Goal: Task Accomplishment & Management: Manage account settings

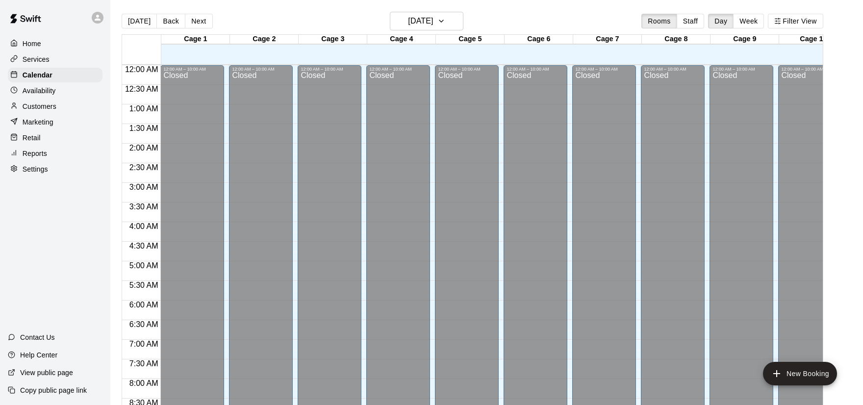
scroll to position [560, 0]
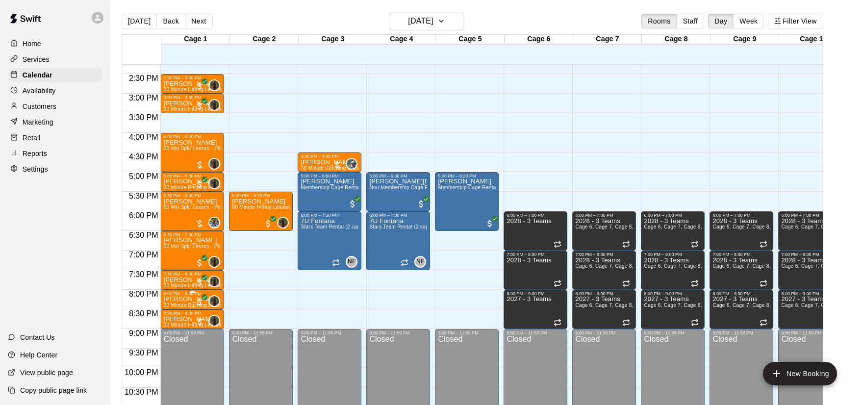
click at [193, 299] on p "[PERSON_NAME]" at bounding box center [192, 299] width 58 height 0
click at [175, 333] on img "edit" at bounding box center [173, 332] width 11 height 11
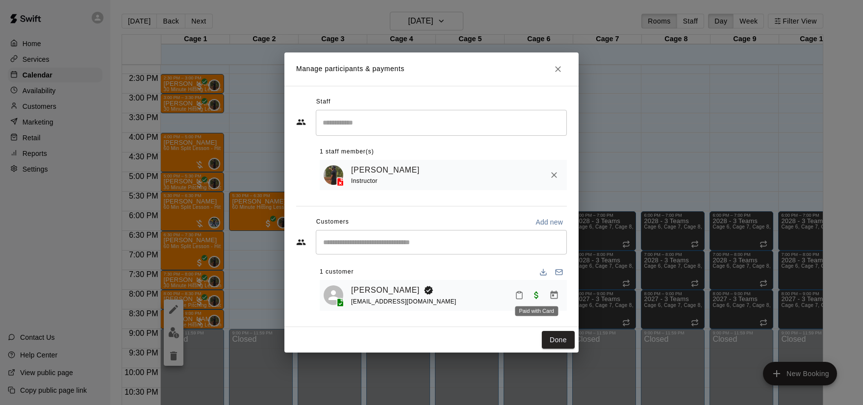
click at [537, 297] on span "Paid with Card" at bounding box center [537, 295] width 18 height 8
click at [553, 298] on icon "Manage bookings & payment" at bounding box center [554, 295] width 7 height 8
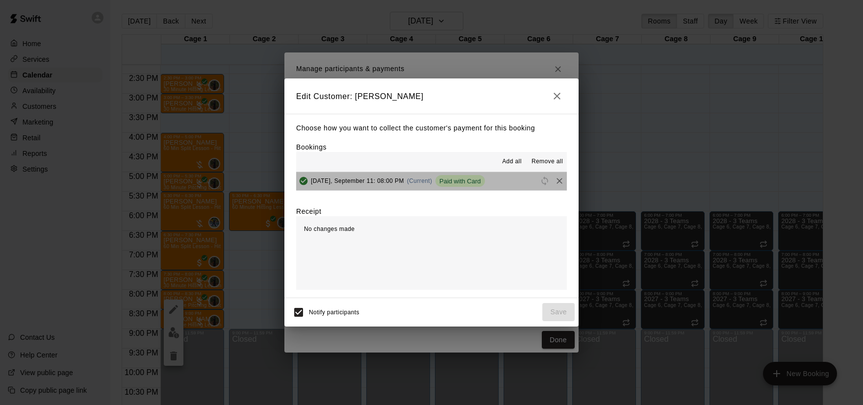
click at [507, 183] on button "[DATE], September 11: 08:00 PM (Current) Paid with Card" at bounding box center [431, 181] width 271 height 18
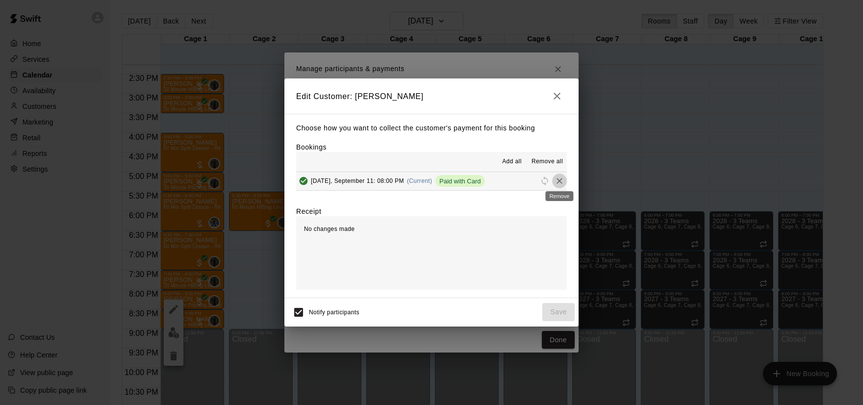
click at [558, 182] on icon "Remove" at bounding box center [560, 181] width 6 height 6
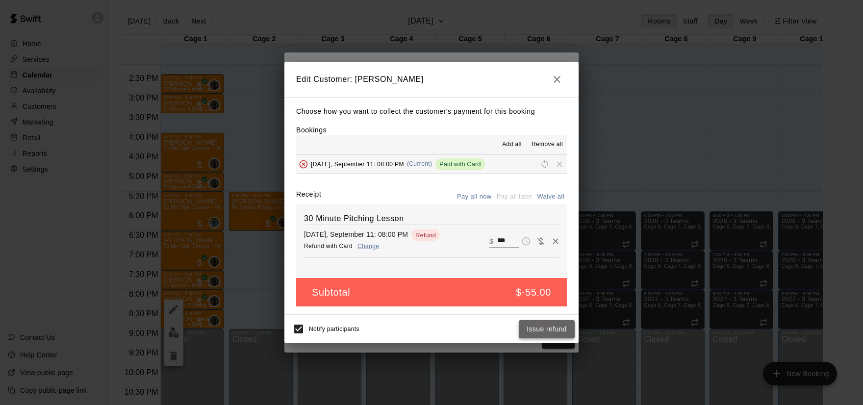
click at [551, 333] on button "Issue refund" at bounding box center [547, 329] width 56 height 18
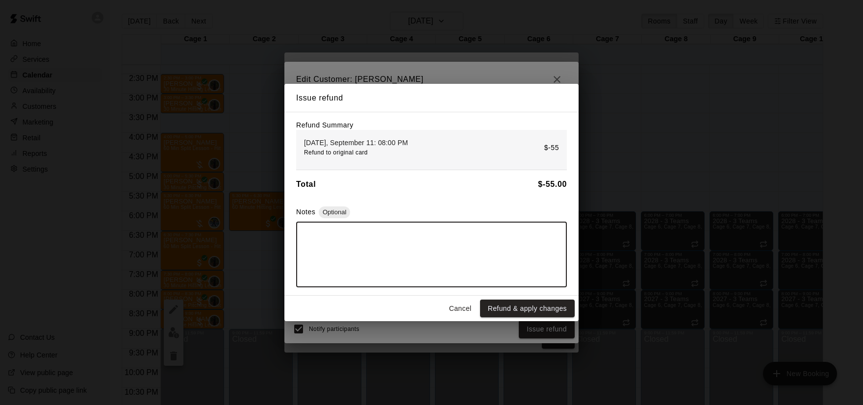
click at [483, 262] on textarea at bounding box center [431, 254] width 257 height 49
type textarea "**********"
click at [541, 304] on button "Refund & apply changes" at bounding box center [527, 309] width 95 height 18
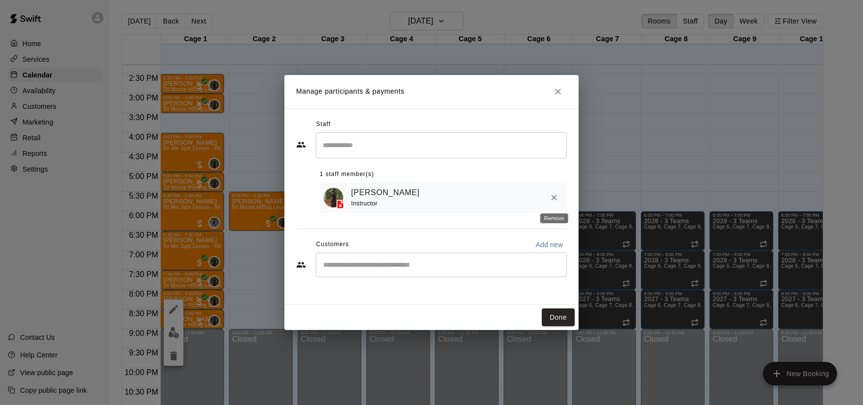
click at [555, 201] on icon "Remove" at bounding box center [554, 198] width 10 height 10
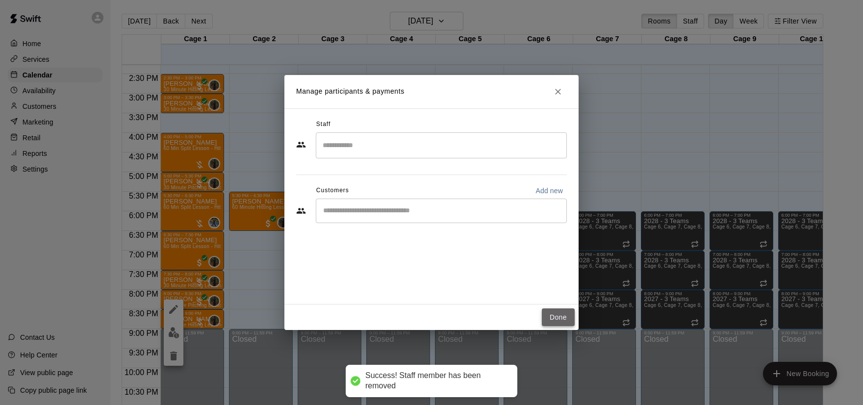
click at [562, 312] on button "Done" at bounding box center [558, 317] width 33 height 18
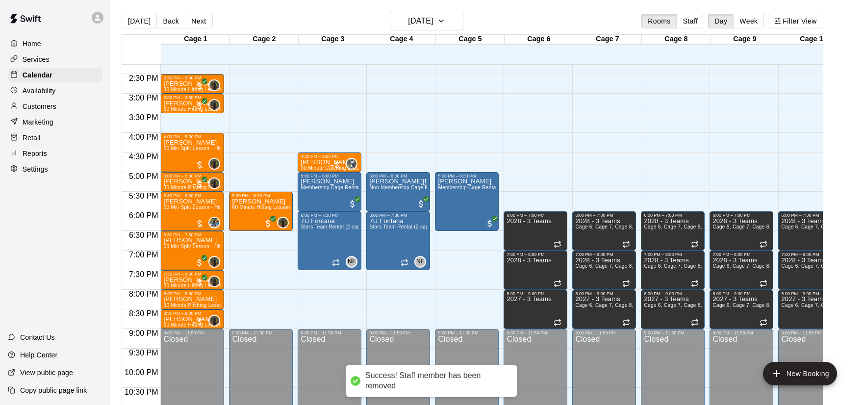
scroll to position [0, 0]
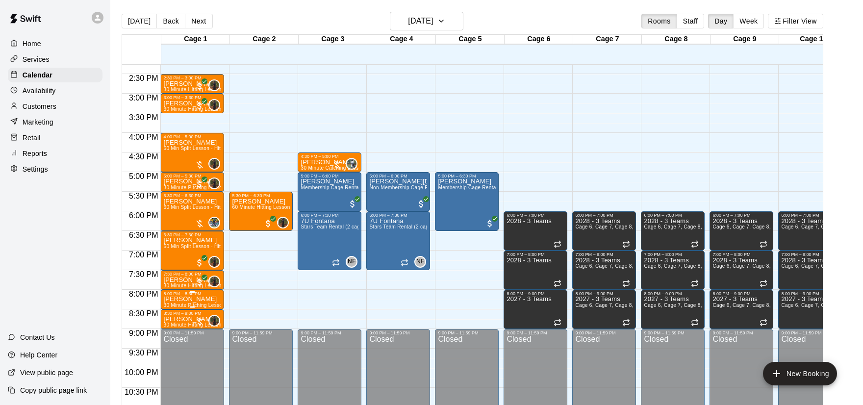
click at [172, 357] on icon "delete" at bounding box center [173, 353] width 7 height 9
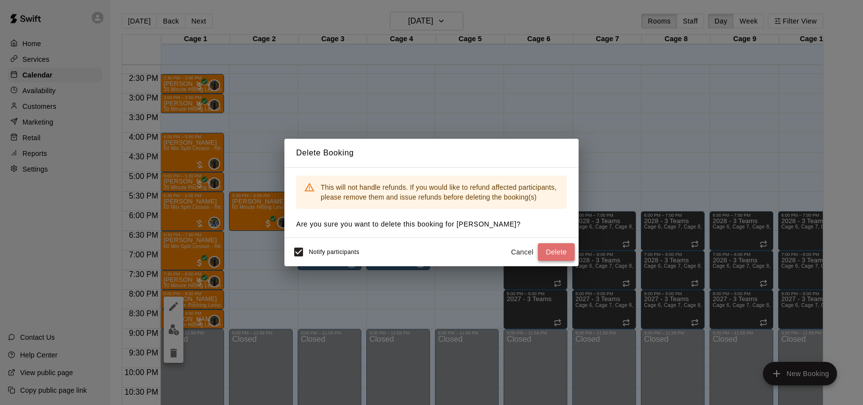
click at [569, 253] on button "Delete" at bounding box center [556, 252] width 37 height 18
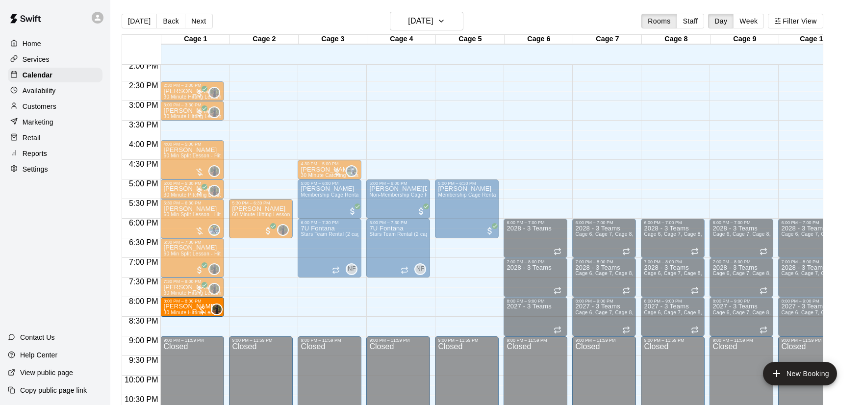
drag, startPoint x: 179, startPoint y: 328, endPoint x: 182, endPoint y: 308, distance: 19.4
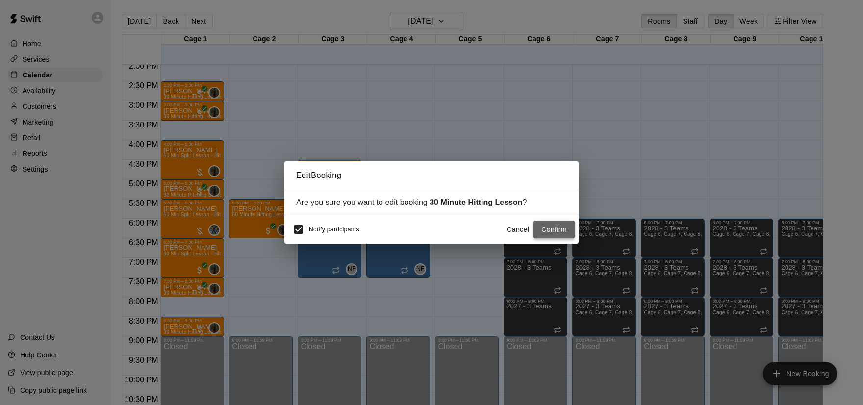
click at [544, 232] on button "Confirm" at bounding box center [554, 230] width 41 height 18
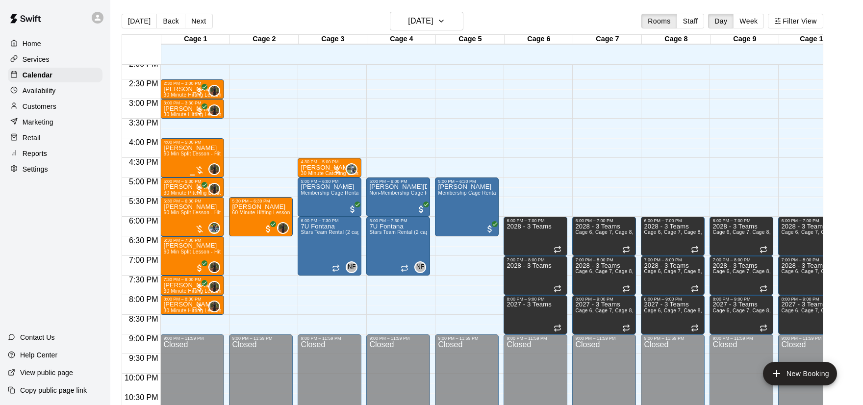
click at [202, 154] on span "60 Min Split Lesson - Hitting/Pitching" at bounding box center [206, 153] width 86 height 5
click at [173, 207] on icon "delete" at bounding box center [173, 208] width 7 height 9
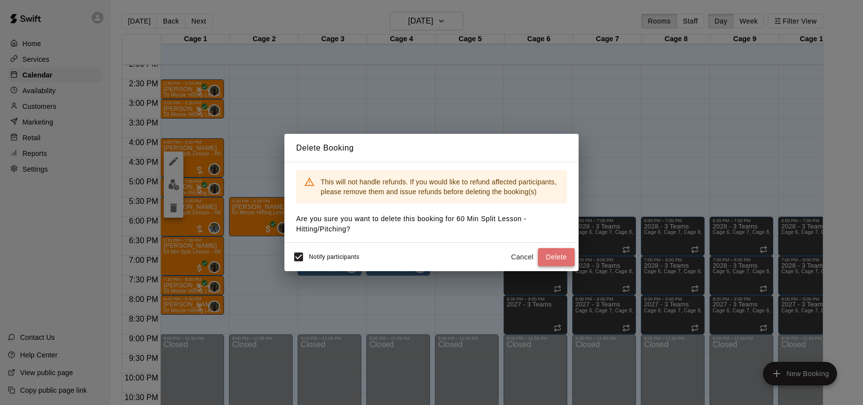
click at [557, 257] on button "Delete" at bounding box center [556, 257] width 37 height 18
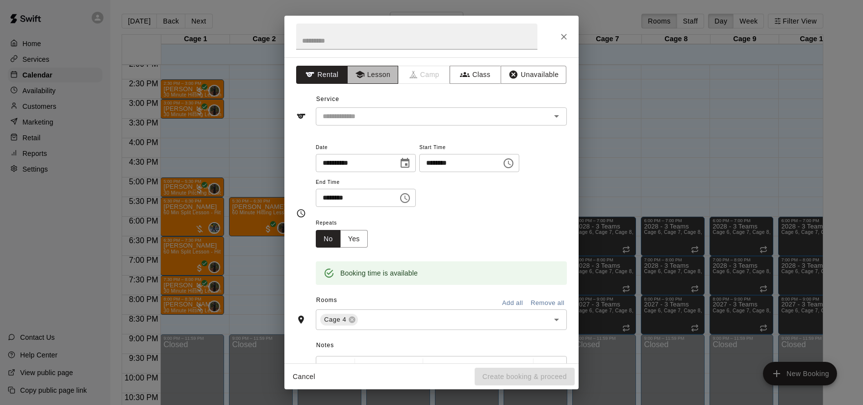
click at [372, 83] on button "Lesson" at bounding box center [372, 75] width 51 height 18
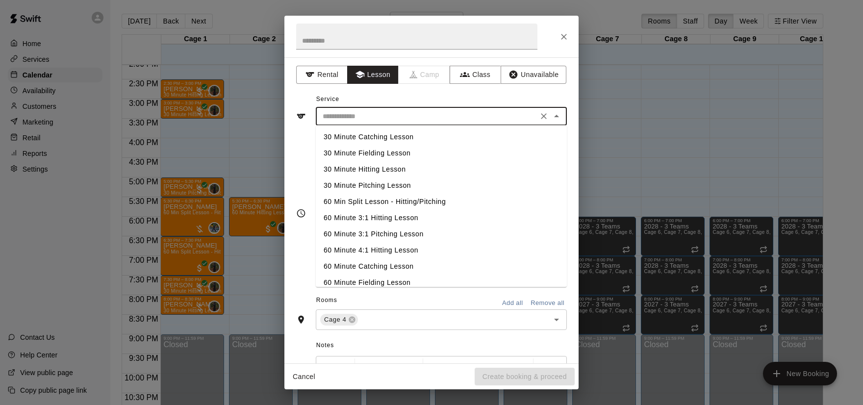
click at [403, 117] on input "text" at bounding box center [427, 116] width 216 height 12
click at [403, 168] on li "30 Minute Hitting Lesson" at bounding box center [441, 169] width 251 height 16
type input "**********"
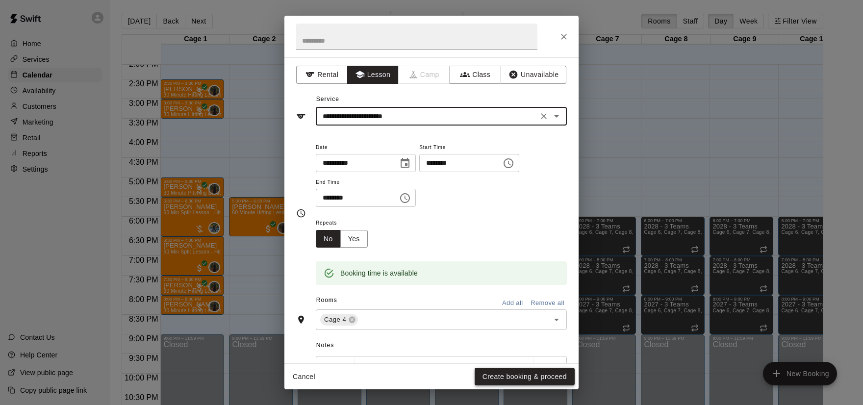
click at [530, 379] on button "Create booking & proceed" at bounding box center [525, 377] width 100 height 18
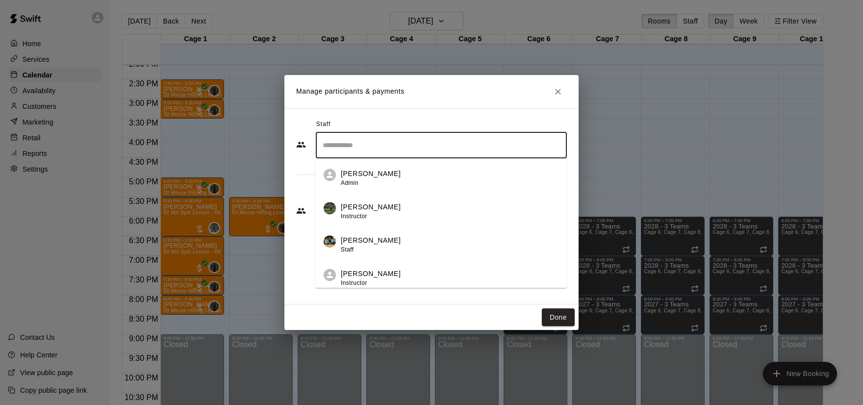
click at [382, 146] on input "Search staff" at bounding box center [441, 145] width 242 height 17
click at [391, 178] on div "[PERSON_NAME] Staff" at bounding box center [450, 178] width 218 height 19
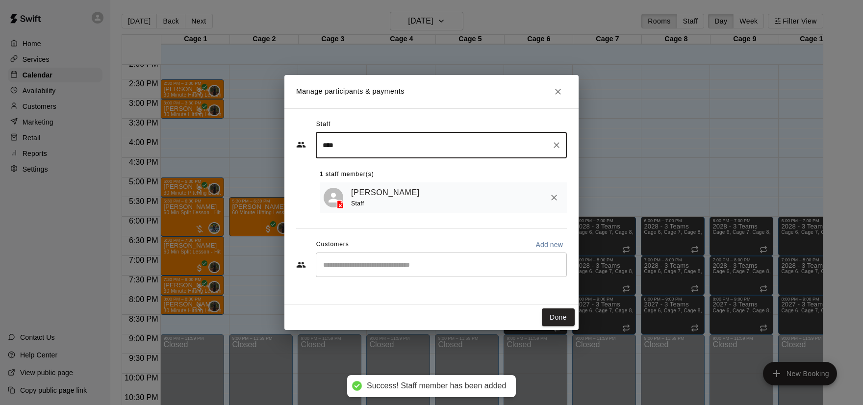
click at [401, 270] on div "​" at bounding box center [441, 265] width 251 height 25
type input "****"
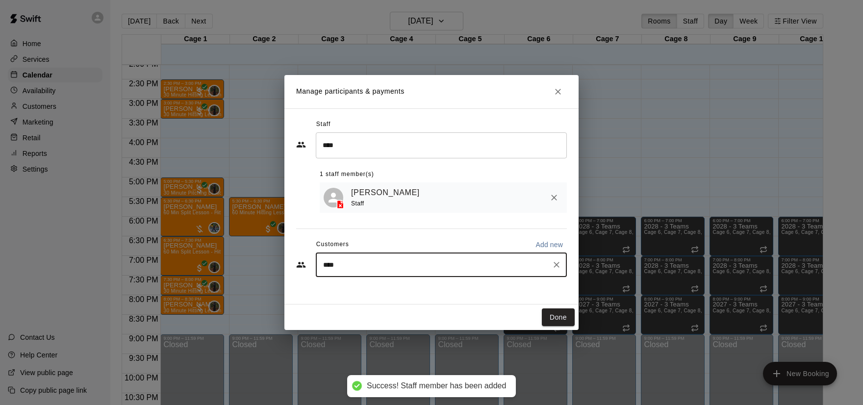
type input "*****"
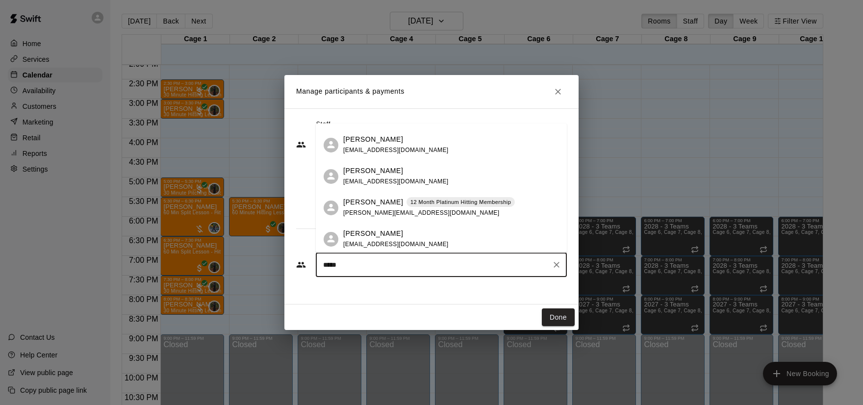
scroll to position [220, 0]
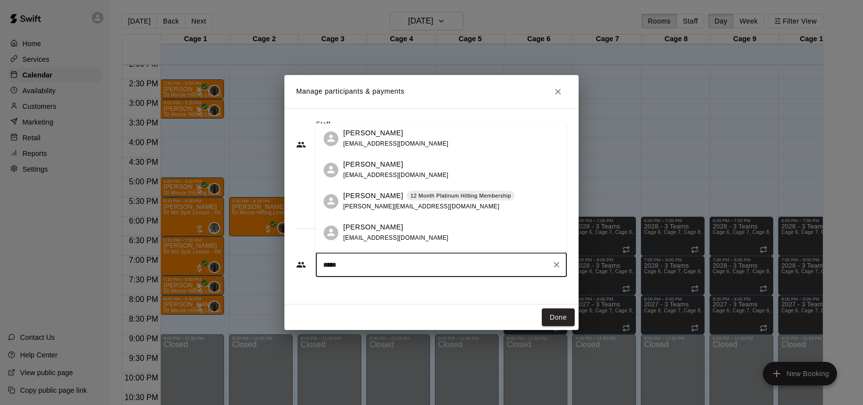
click at [393, 205] on span "[PERSON_NAME][EMAIL_ADDRESS][DOMAIN_NAME]" at bounding box center [421, 206] width 156 height 7
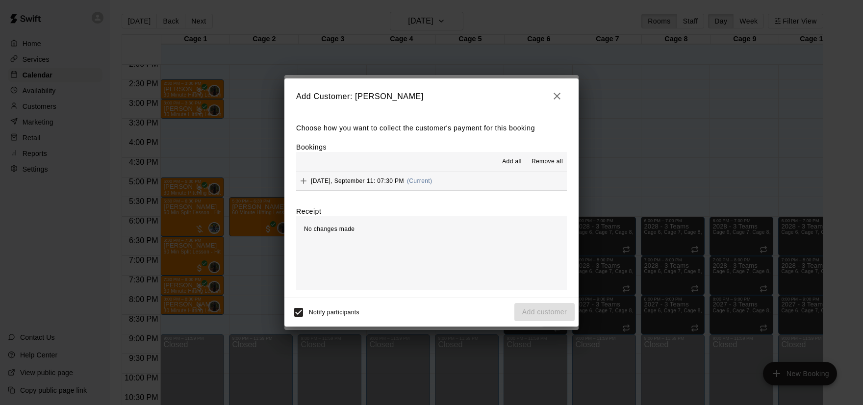
click at [465, 187] on button "[DATE], September 11: 07:30 PM (Current)" at bounding box center [431, 181] width 271 height 18
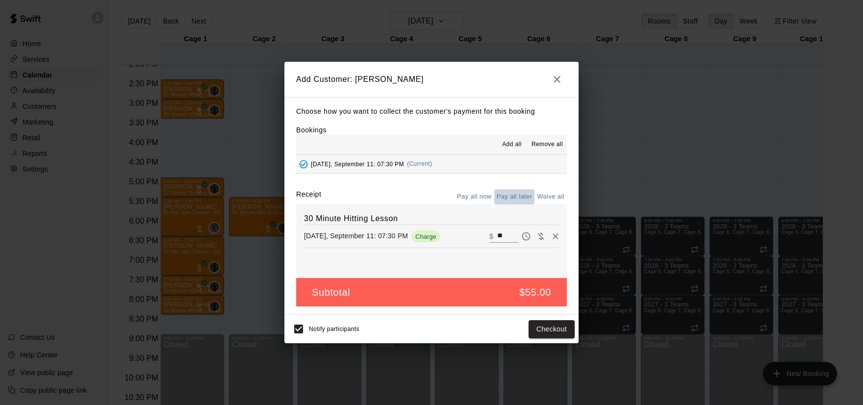
click at [513, 200] on button "Pay all later" at bounding box center [514, 196] width 41 height 15
click at [543, 331] on button "Add customer" at bounding box center [544, 329] width 60 height 18
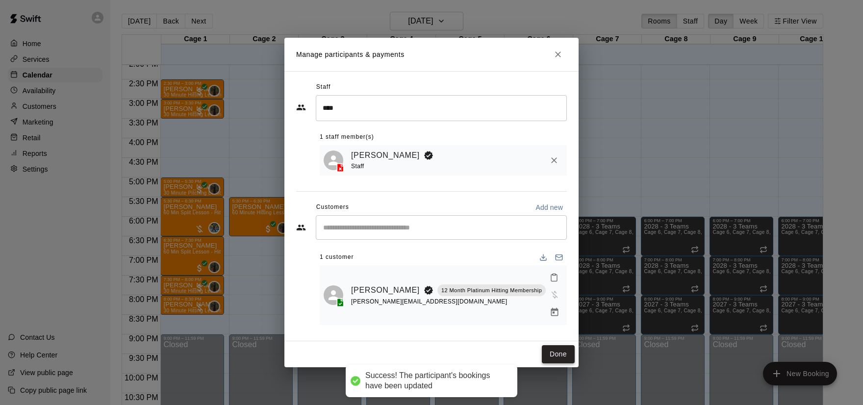
click at [553, 347] on button "Done" at bounding box center [558, 354] width 33 height 18
